Goal: Information Seeking & Learning: Learn about a topic

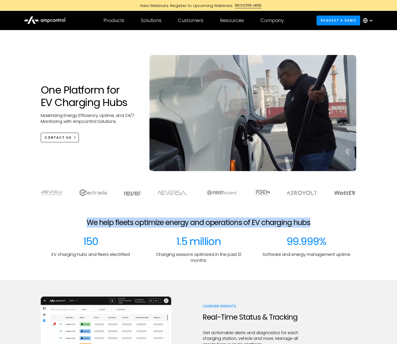
drag, startPoint x: 89, startPoint y: 225, endPoint x: 328, endPoint y: 222, distance: 238.8
click at [328, 222] on div "We help fleets optimize energy and operations of EV charging hubs" at bounding box center [198, 227] width 381 height 17
click at [268, 225] on h2 "We help fleets optimize energy and operations of EV charging hubs" at bounding box center [199, 223] width 224 height 9
drag, startPoint x: 89, startPoint y: 222, endPoint x: 321, endPoint y: 224, distance: 232.3
click at [321, 224] on div "We help fleets optimize energy and operations of EV charging hubs" at bounding box center [198, 227] width 381 height 17
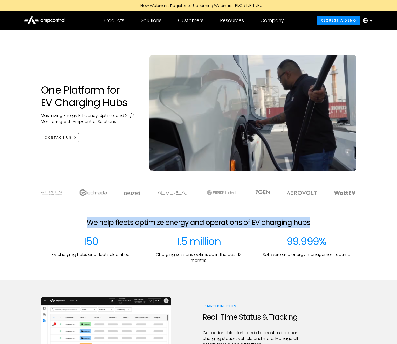
click at [321, 224] on div "We help fleets optimize energy and operations of EV charging hubs" at bounding box center [198, 227] width 381 height 17
drag, startPoint x: 267, startPoint y: 223, endPoint x: 82, endPoint y: 220, distance: 185.4
click at [82, 220] on div "We help fleets optimize energy and operations of EV charging hubs" at bounding box center [198, 227] width 381 height 17
drag, startPoint x: 86, startPoint y: 220, endPoint x: 197, endPoint y: 222, distance: 111.4
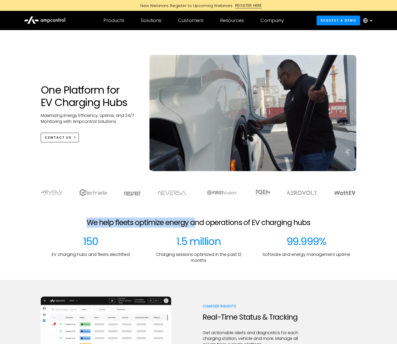
click at [197, 222] on div "We help fleets optimize energy and operations of EV charging hubs" at bounding box center [198, 227] width 381 height 17
click at [197, 222] on h2 "We help fleets optimize energy and operations of EV charging hubs" at bounding box center [199, 223] width 224 height 9
click at [233, 224] on h2 "We help fleets optimize energy and operations of EV charging hubs" at bounding box center [199, 223] width 224 height 9
click at [65, 215] on div at bounding box center [198, 210] width 397 height 17
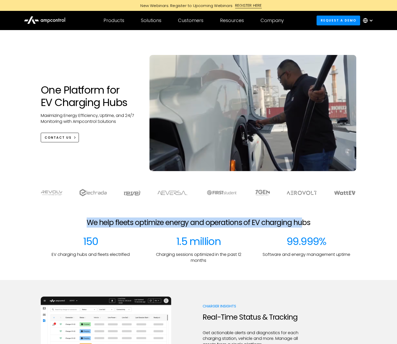
drag, startPoint x: 104, startPoint y: 222, endPoint x: 304, endPoint y: 221, distance: 200.4
click at [304, 221] on h2 "We help fleets optimize energy and operations of EV charging hubs" at bounding box center [199, 223] width 224 height 9
drag, startPoint x: 322, startPoint y: 222, endPoint x: 84, endPoint y: 225, distance: 237.8
click at [84, 225] on div "We help fleets optimize energy and operations of EV charging hubs" at bounding box center [198, 227] width 381 height 17
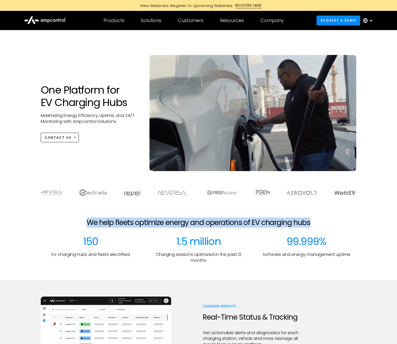
click at [84, 225] on div "We help fleets optimize energy and operations of EV charging hubs" at bounding box center [198, 227] width 381 height 17
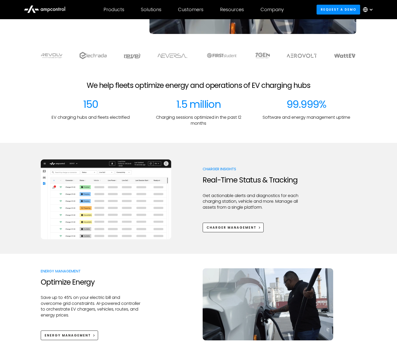
scroll to position [151, 0]
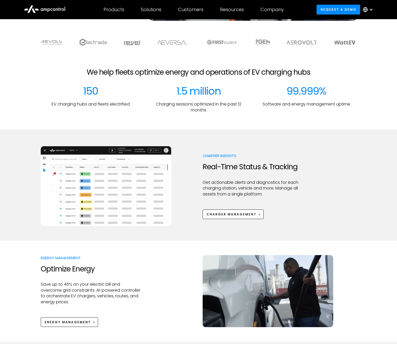
click at [96, 176] on img at bounding box center [106, 186] width 131 height 80
drag, startPoint x: 203, startPoint y: 182, endPoint x: 265, endPoint y: 193, distance: 63.1
click at [265, 193] on p "Get actionable alerts and diagnostics for each charging station, vehicle and mo…" at bounding box center [253, 188] width 100 height 17
click at [265, 194] on p "Get actionable alerts and diagnostics for each charging station, vehicle and mo…" at bounding box center [253, 188] width 100 height 17
drag, startPoint x: 238, startPoint y: 190, endPoint x: 199, endPoint y: 180, distance: 40.0
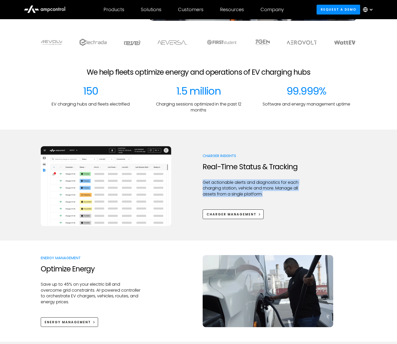
click at [199, 180] on div "Charger Insights Real-Time Status & Tracking Get actionable alerts and diagnost…" at bounding box center [199, 186] width 316 height 80
drag, startPoint x: 232, startPoint y: 186, endPoint x: 268, endPoint y: 196, distance: 37.8
click at [263, 196] on div "Charger Insights Real-Time Status & Tracking Get actionable alerts and diagnost…" at bounding box center [199, 186] width 316 height 80
click at [269, 196] on p "Get actionable alerts and diagnostics for each charging station, vehicle and mo…" at bounding box center [253, 188] width 100 height 17
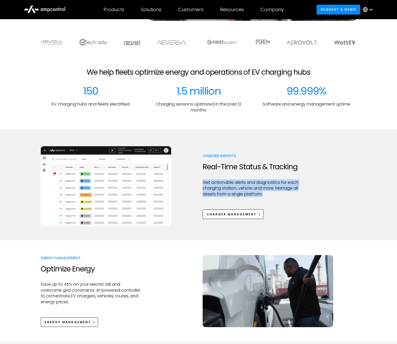
drag, startPoint x: 272, startPoint y: 196, endPoint x: 189, endPoint y: 180, distance: 84.0
click at [189, 180] on div "Charger Insights Real-Time Status & Tracking Get actionable alerts and diagnost…" at bounding box center [199, 186] width 316 height 80
